Goal: Ask a question

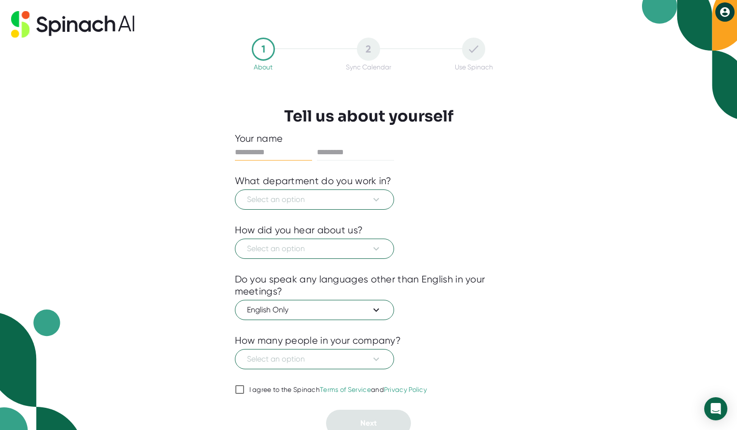
scroll to position [7, 0]
click at [713, 407] on icon "Open Intercom Messenger" at bounding box center [715, 409] width 11 height 13
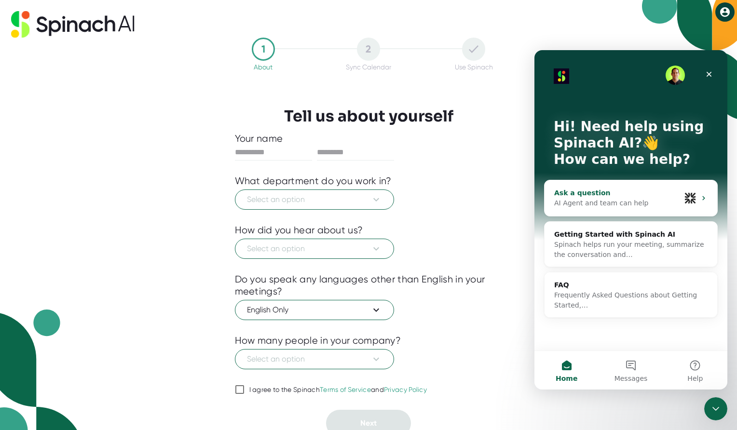
click at [589, 199] on div "AI Agent and team can help" at bounding box center [617, 203] width 126 height 10
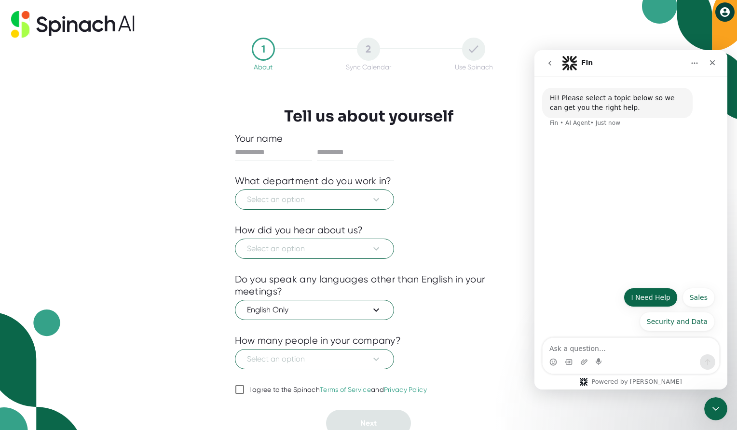
click at [648, 299] on button "I Need Help" at bounding box center [650, 297] width 54 height 19
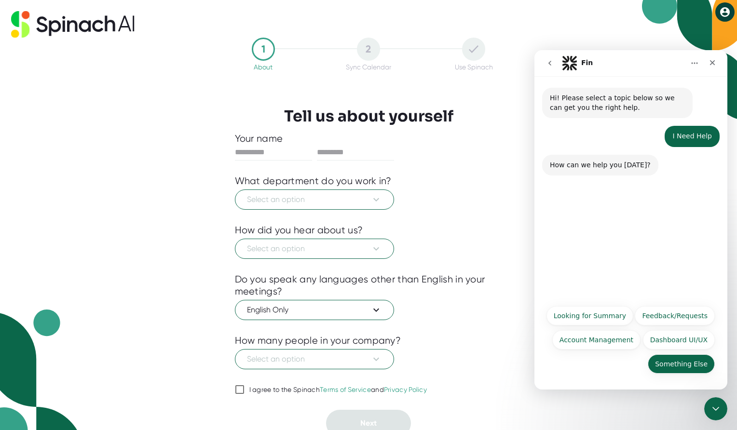
click at [668, 368] on button "Something Else" at bounding box center [680, 363] width 67 height 19
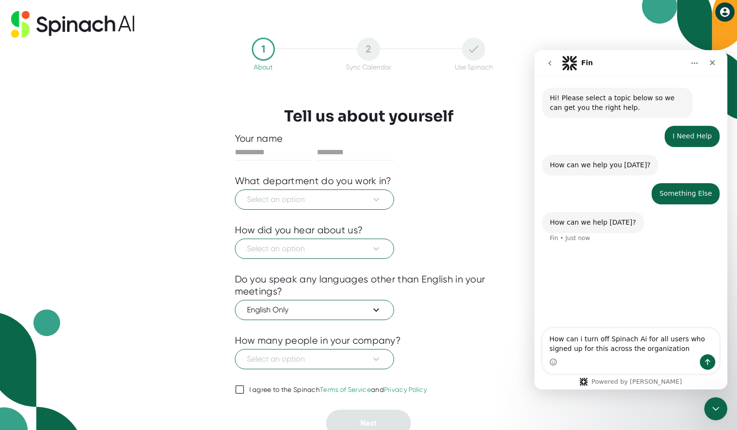
type textarea "How can i turn off Spinach Ai for all users who signed up for this across the o…"
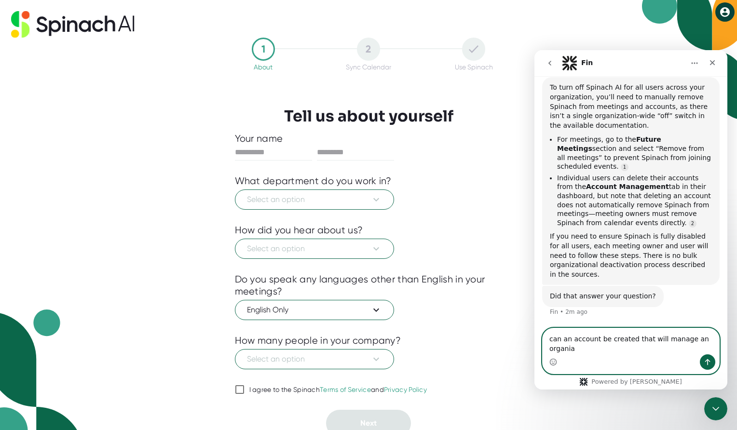
scroll to position [210, 0]
type textarea "can an account be created that will manage an organization?"
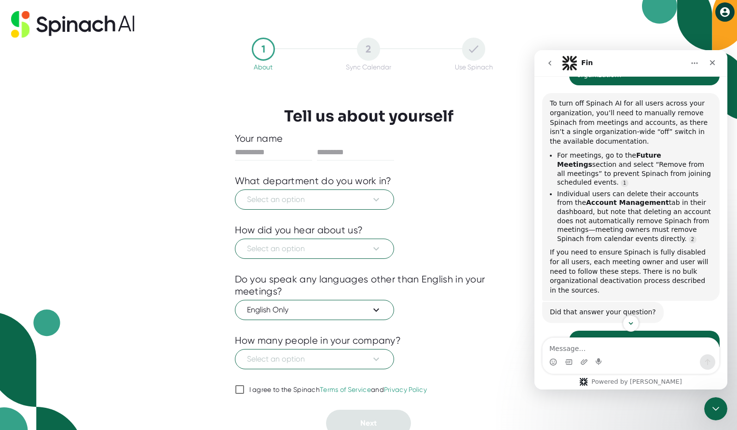
scroll to position [182, 0]
